Goal: Check status: Check status

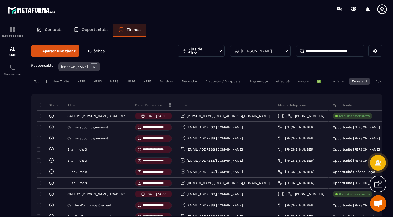
scroll to position [368, 0]
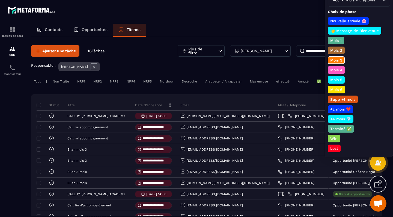
click at [337, 70] on p "Mois 4" at bounding box center [336, 69] width 14 height 5
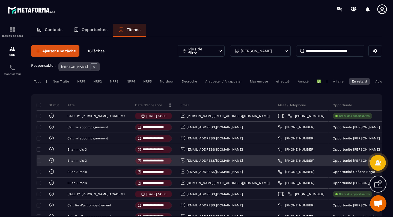
click at [52, 161] on icon at bounding box center [51, 160] width 5 height 5
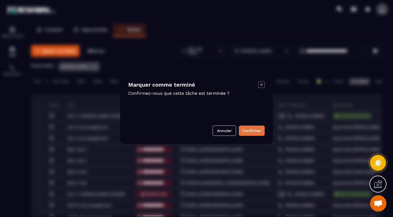
click at [250, 130] on button "Confirmer" at bounding box center [252, 131] width 26 height 10
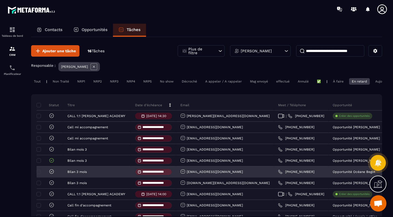
click at [52, 173] on icon at bounding box center [51, 171] width 5 height 5
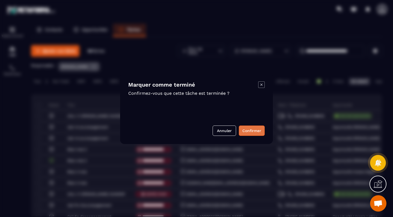
click at [249, 128] on button "Confirmer" at bounding box center [252, 131] width 26 height 10
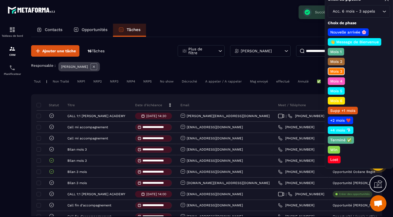
click at [337, 83] on p "Mois 4" at bounding box center [336, 81] width 14 height 5
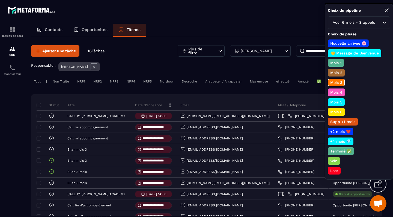
click at [339, 92] on p "Mois 4" at bounding box center [336, 92] width 14 height 5
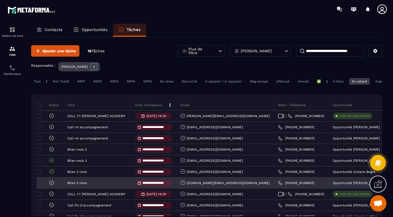
click at [50, 184] on icon at bounding box center [51, 182] width 5 height 5
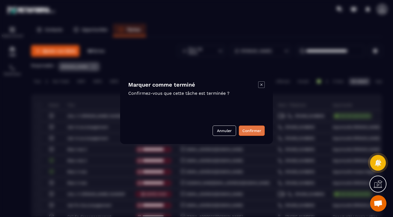
click at [241, 131] on button "Confirmer" at bounding box center [252, 131] width 26 height 10
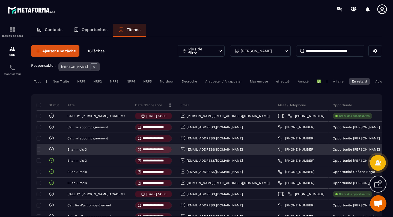
click at [210, 153] on div "[EMAIL_ADDRESS][DOMAIN_NAME]" at bounding box center [211, 150] width 62 height 6
